Goal: Transaction & Acquisition: Purchase product/service

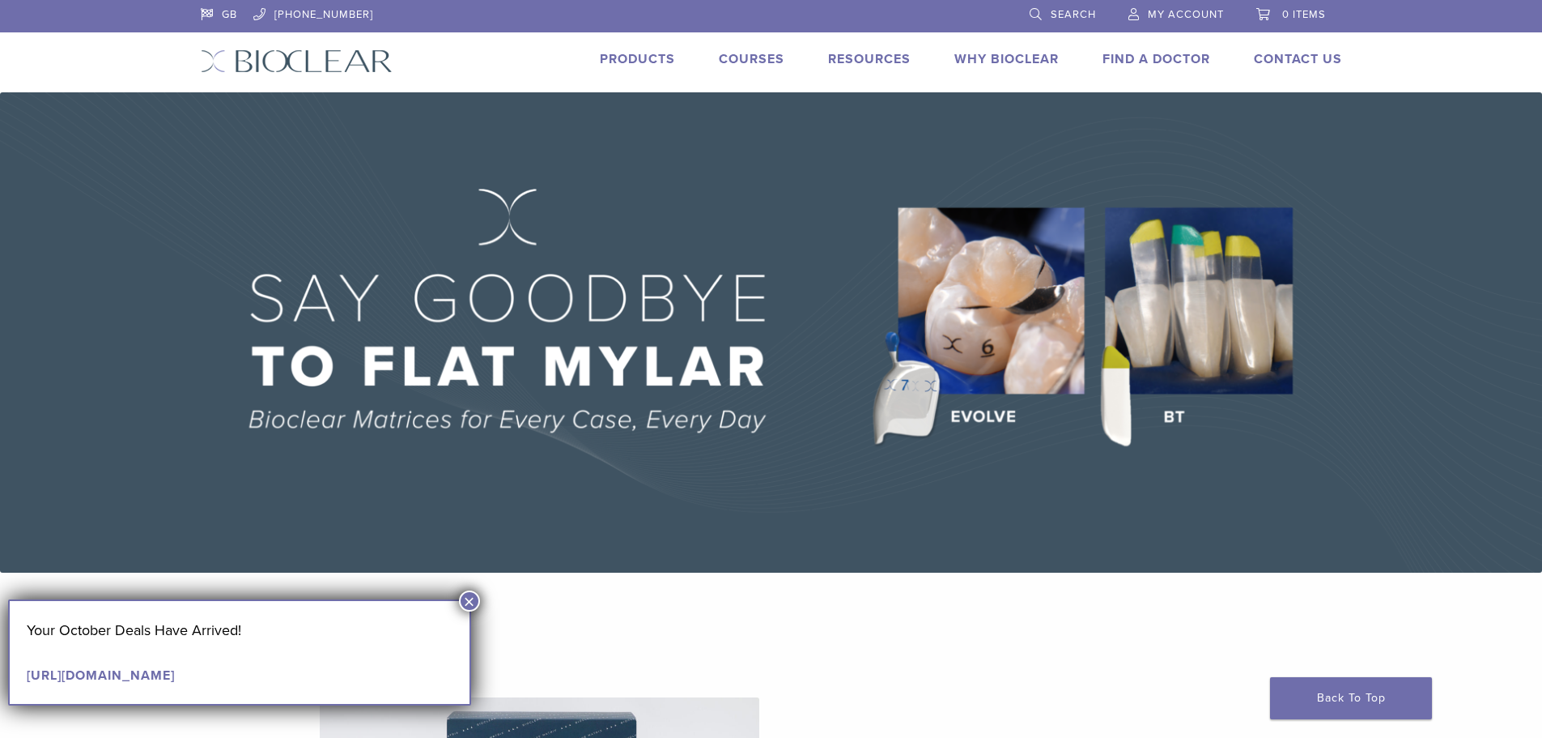
click at [466, 597] on button "×" at bounding box center [469, 600] width 21 height 21
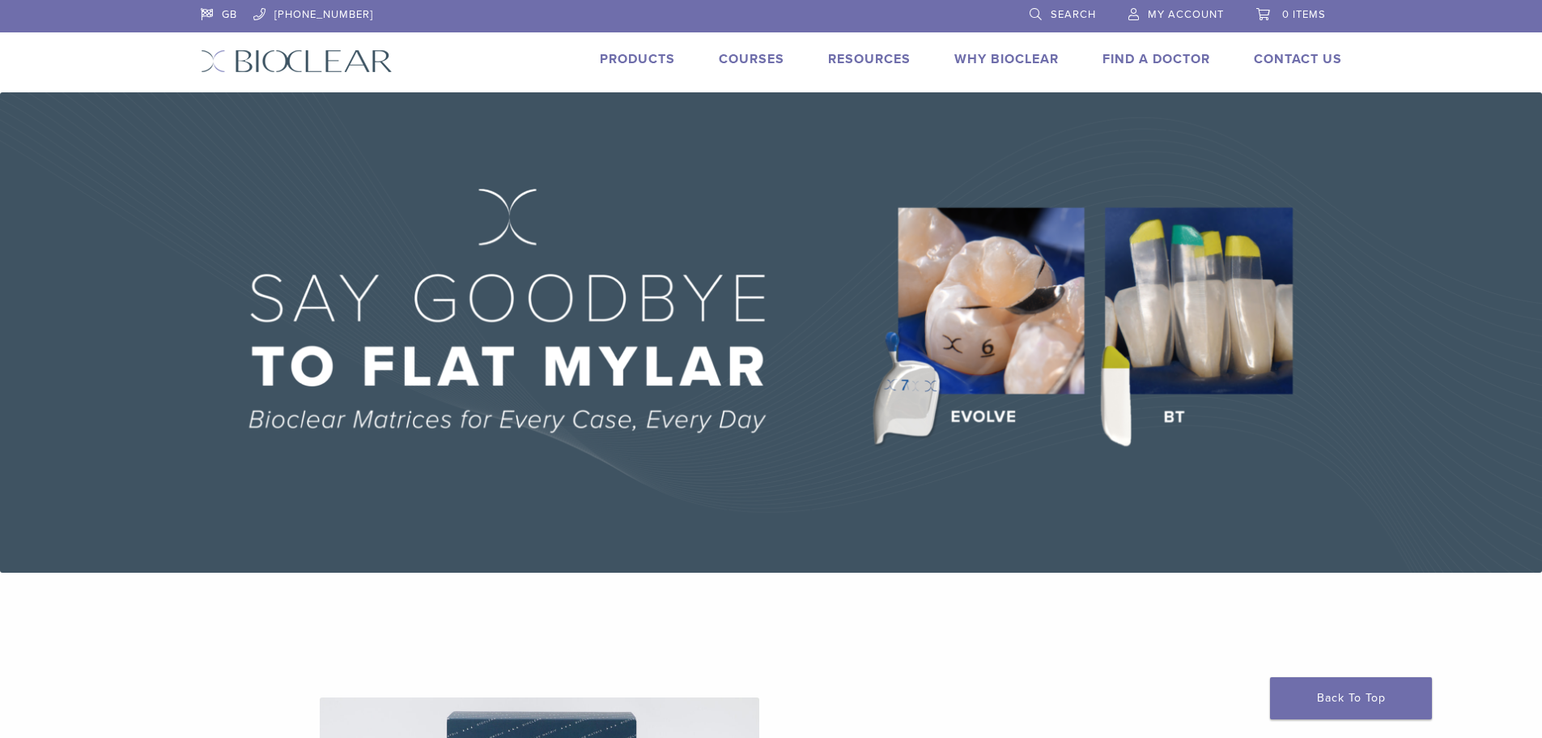
click at [962, 57] on link "Why Bioclear" at bounding box center [1006, 59] width 104 height 16
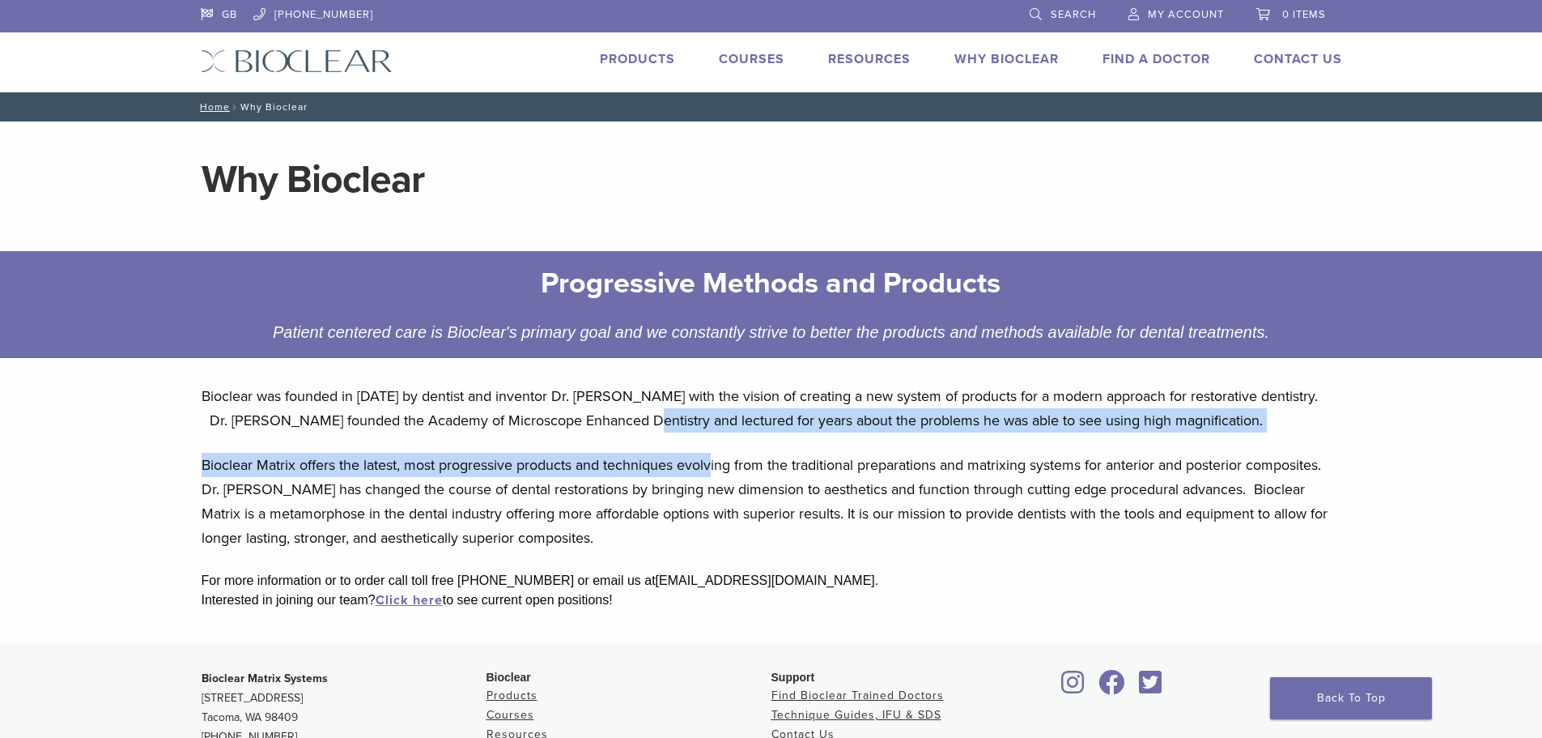
drag, startPoint x: 715, startPoint y: 444, endPoint x: 633, endPoint y: 415, distance: 86.5
click at [633, 415] on div "Bioclear was founded in 2007 by dentist and inventor Dr. David Clark with the v…" at bounding box center [772, 507] width 1166 height 272
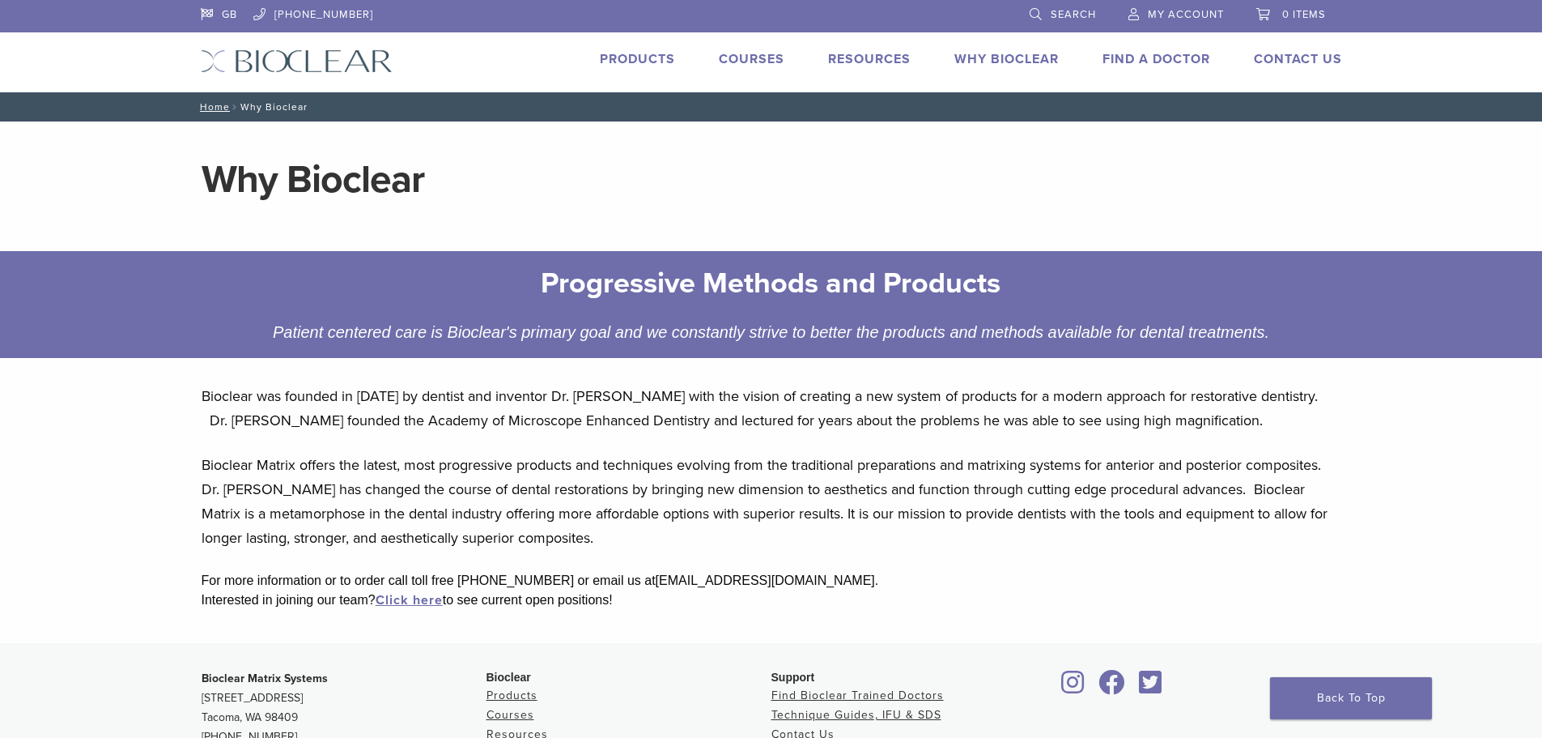
click at [237, 402] on p "Bioclear was founded in 2007 by dentist and inventor Dr. David Clark with the v…" at bounding box center [772, 408] width 1140 height 49
click at [671, 49] on li "Products" at bounding box center [637, 58] width 75 height 19
click at [636, 71] on div "Products" at bounding box center [627, 60] width 95 height 23
click at [620, 64] on link "Products" at bounding box center [637, 59] width 75 height 16
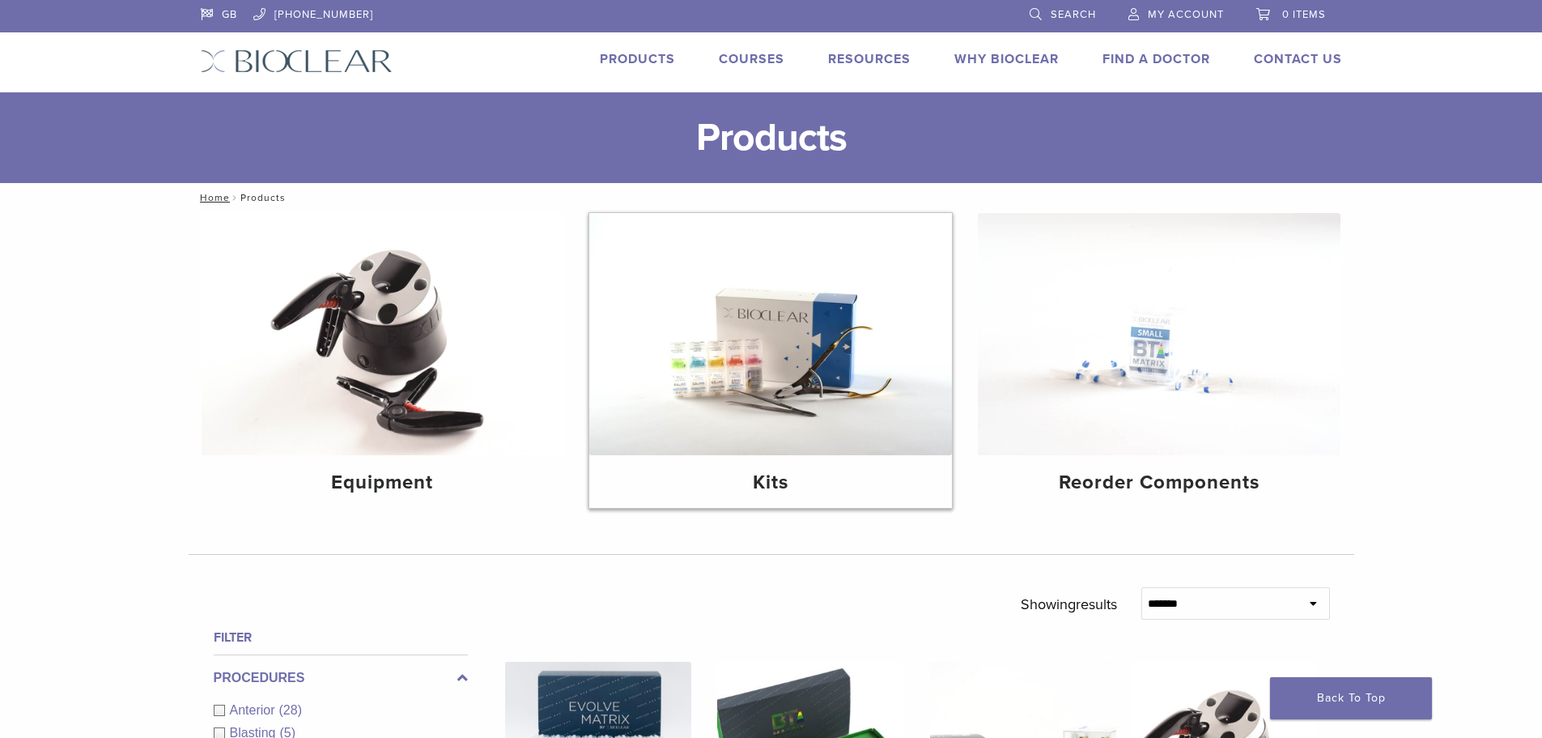
click at [860, 352] on img at bounding box center [770, 334] width 363 height 242
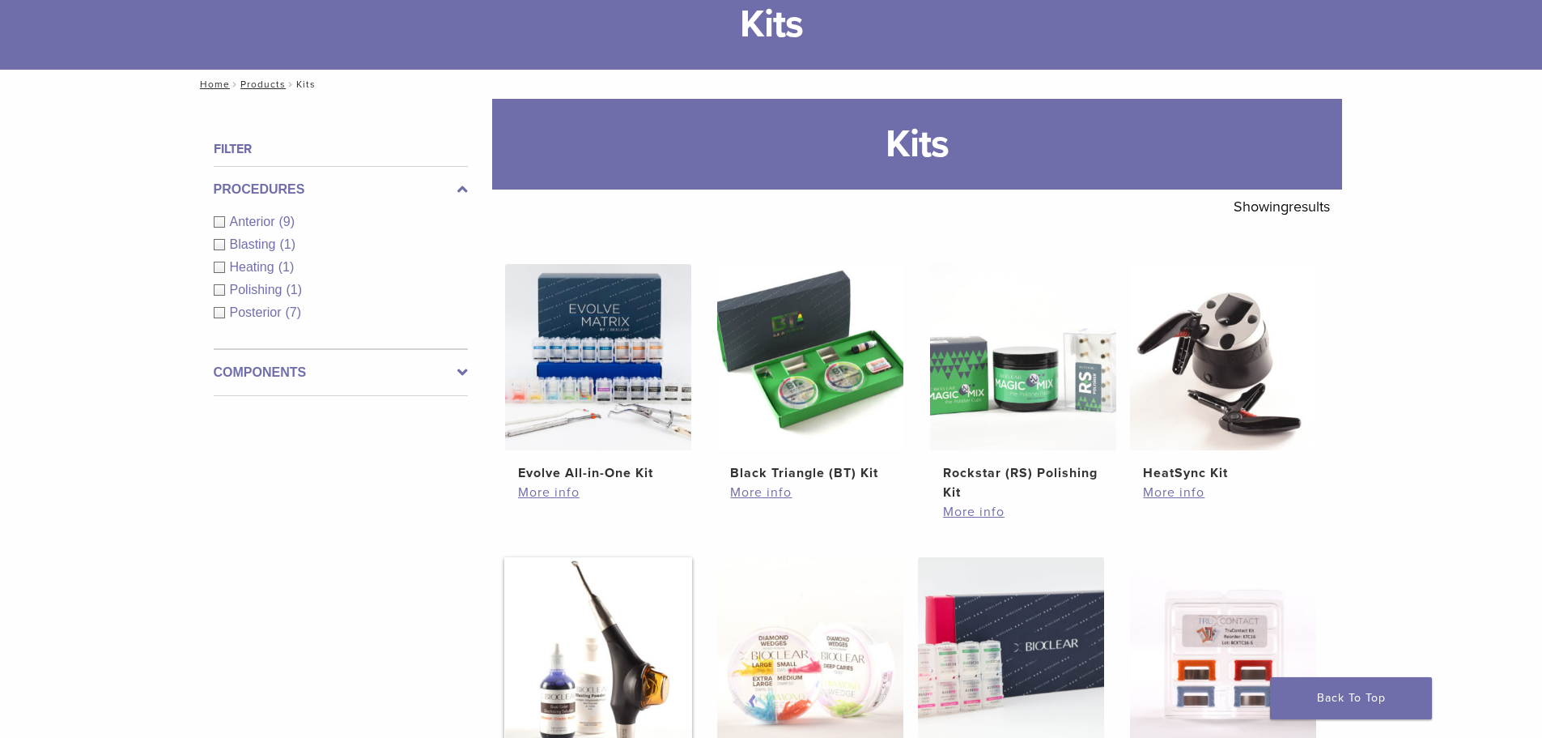
scroll to position [81, 0]
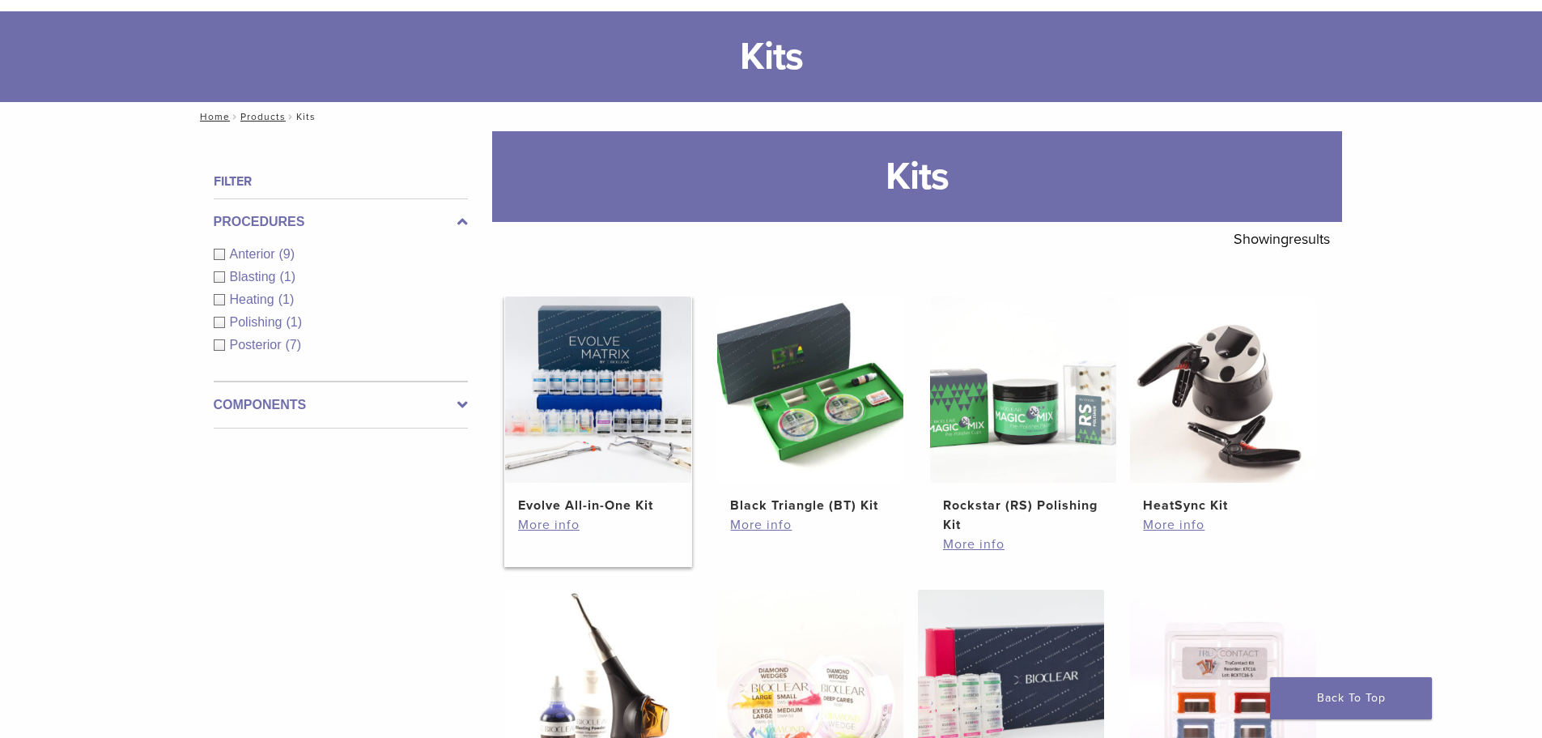
click at [627, 371] on img at bounding box center [598, 389] width 186 height 186
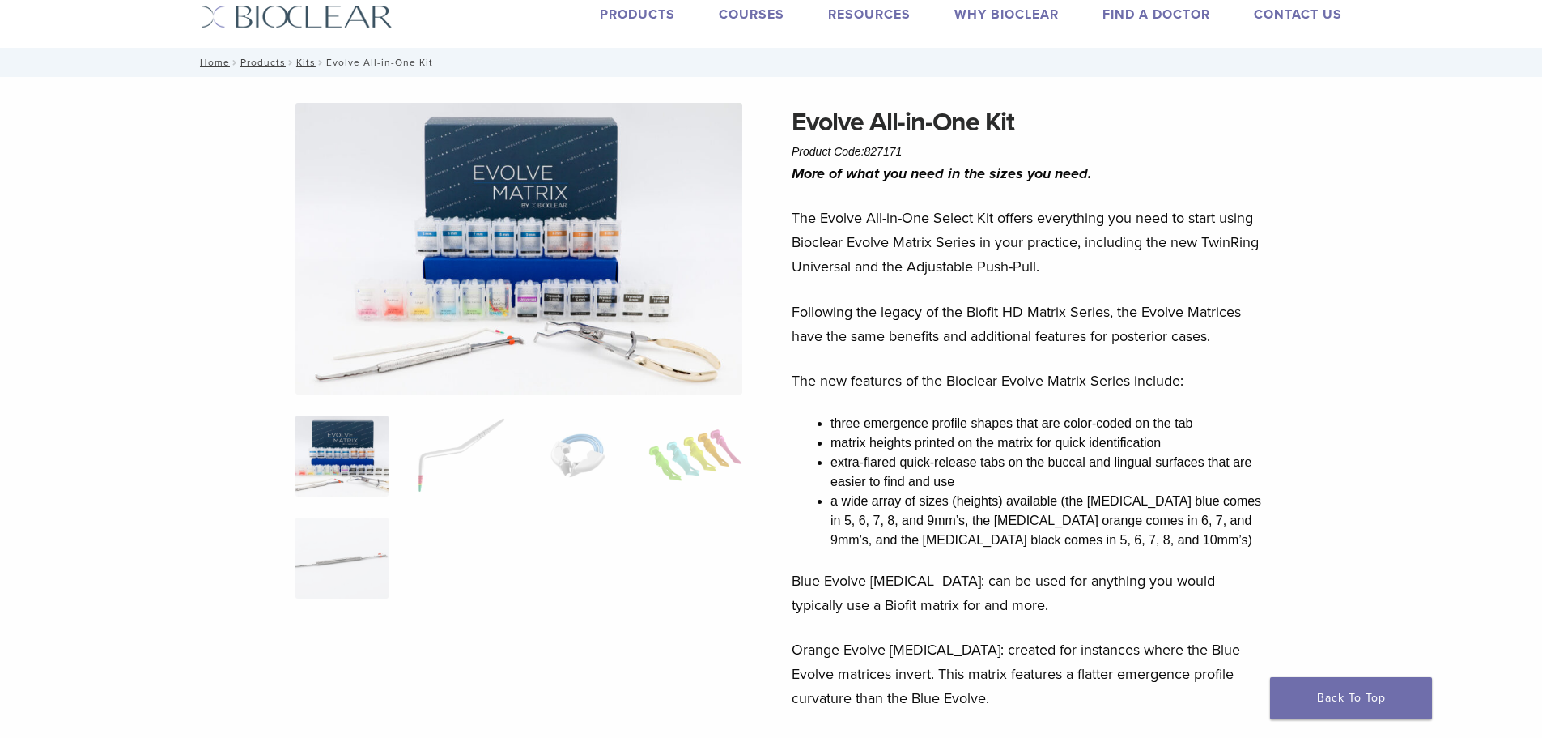
scroll to position [81, 0]
